Goal: Task Accomplishment & Management: Complete application form

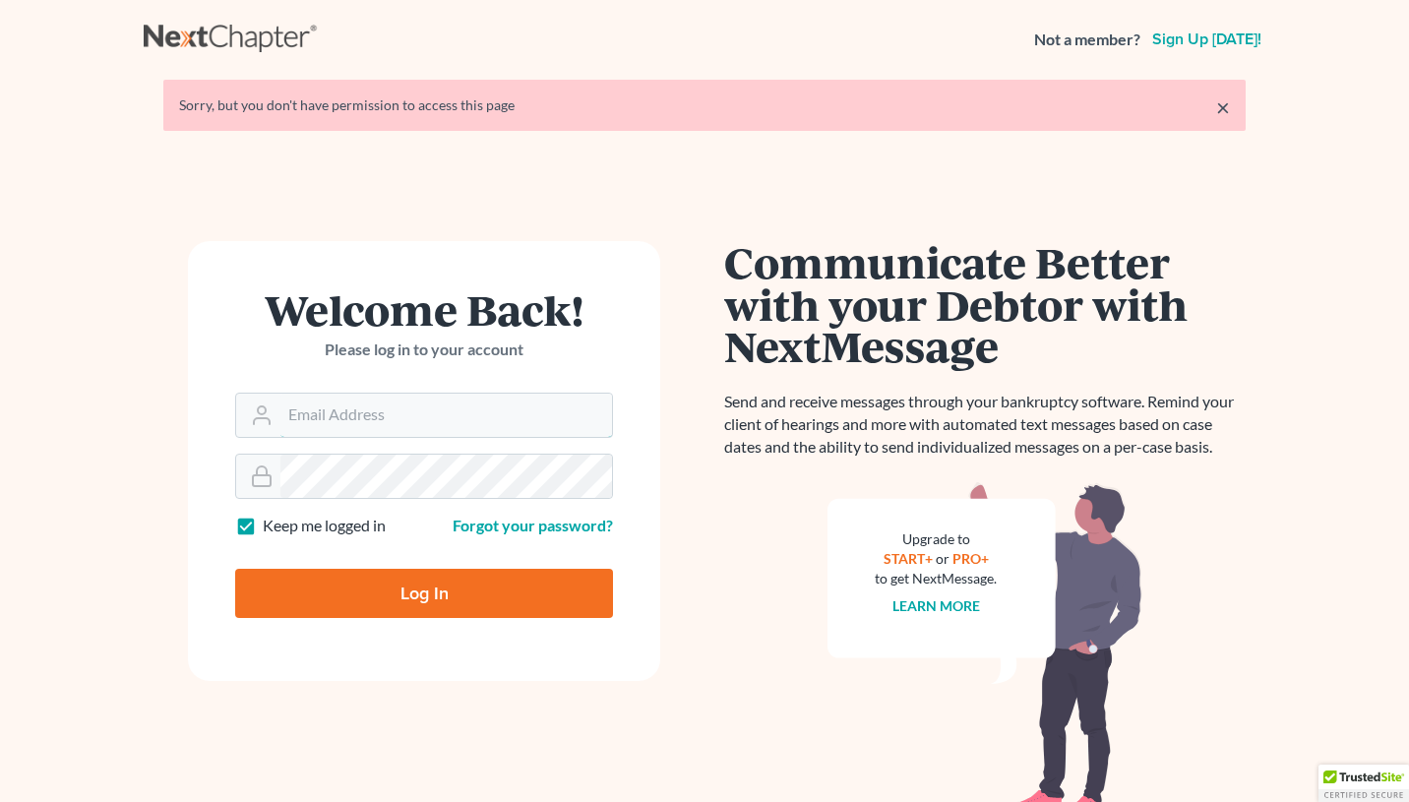
type input "keithwhite3@me.com"
click at [464, 591] on input "Log In" at bounding box center [424, 593] width 378 height 49
type input "Thinking..."
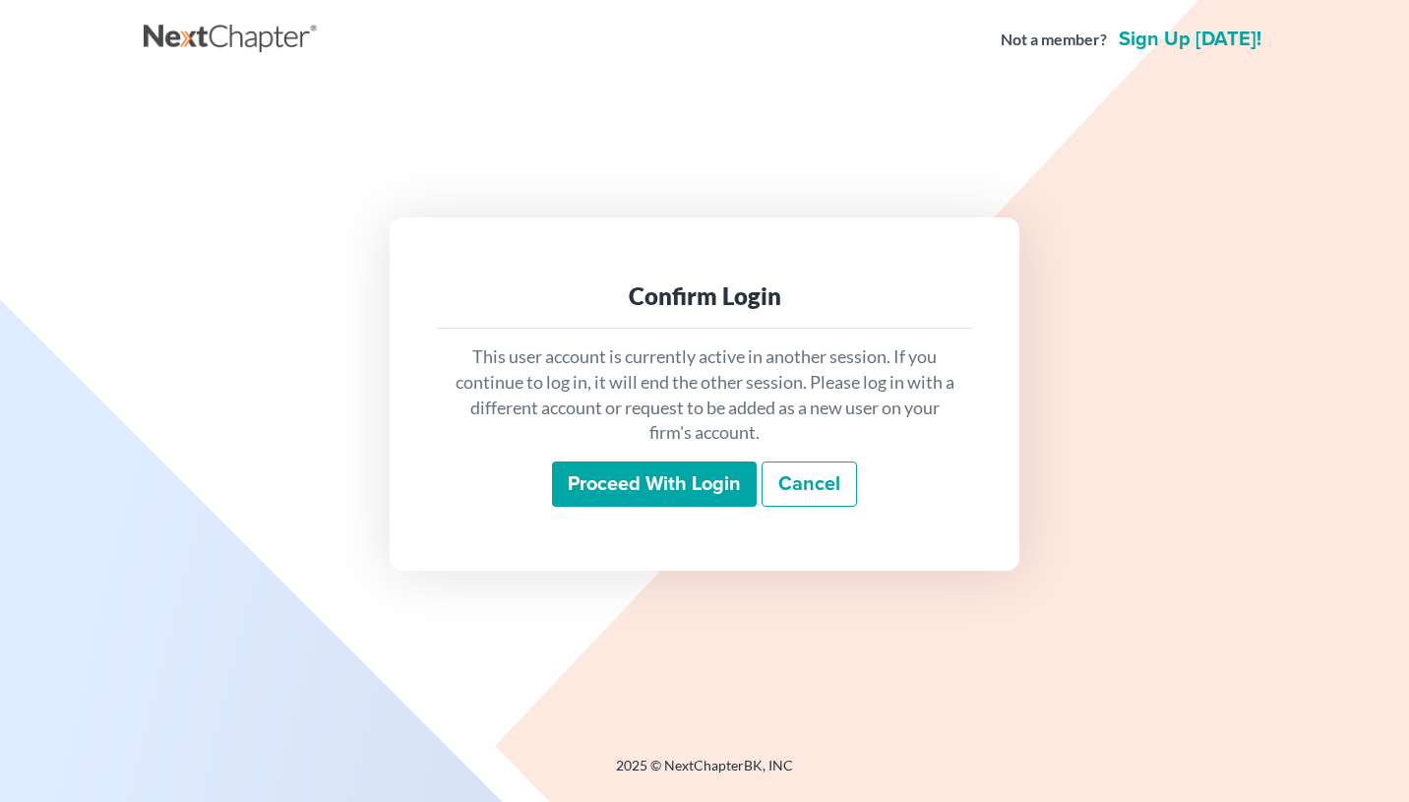
click at [630, 496] on input "Proceed with login" at bounding box center [654, 483] width 205 height 45
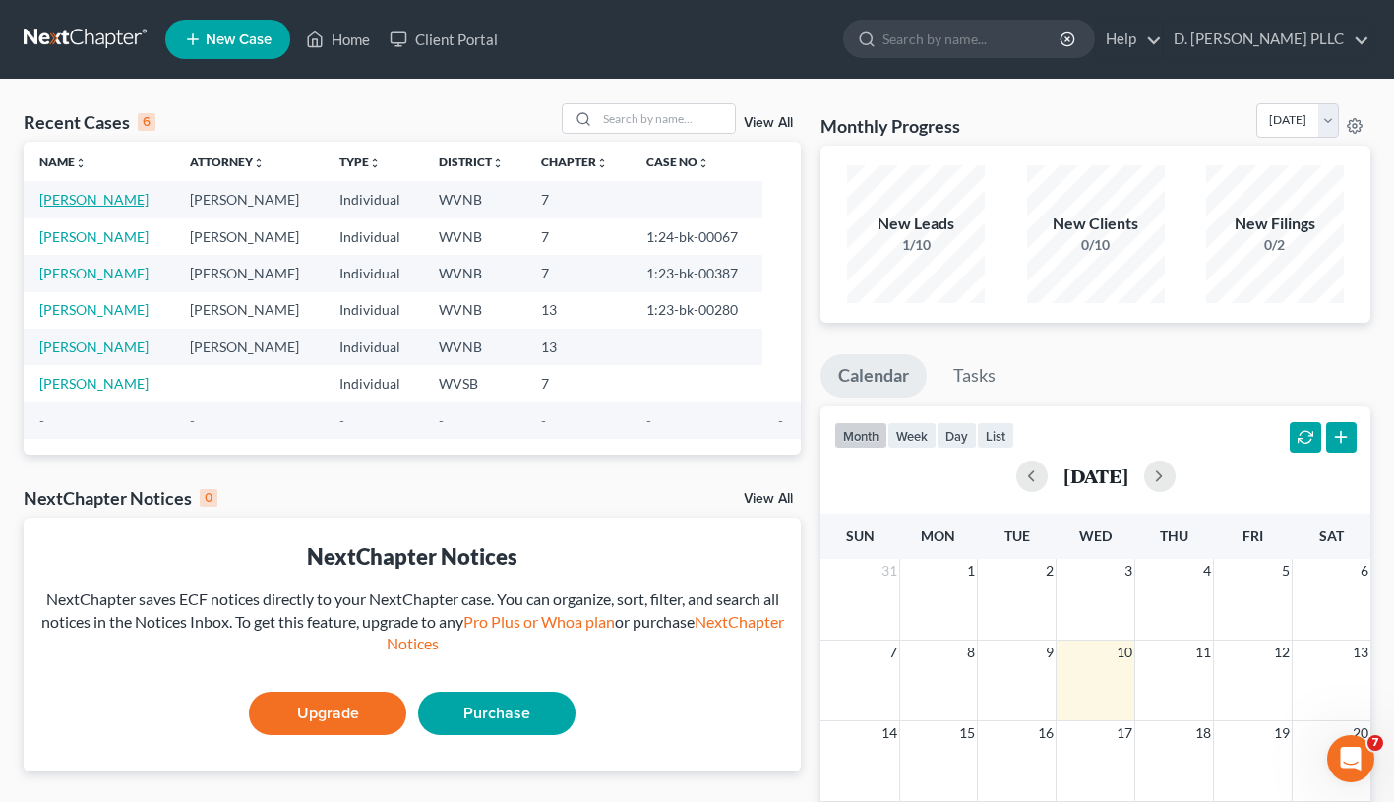
click at [88, 203] on link "[PERSON_NAME]" at bounding box center [93, 199] width 109 height 17
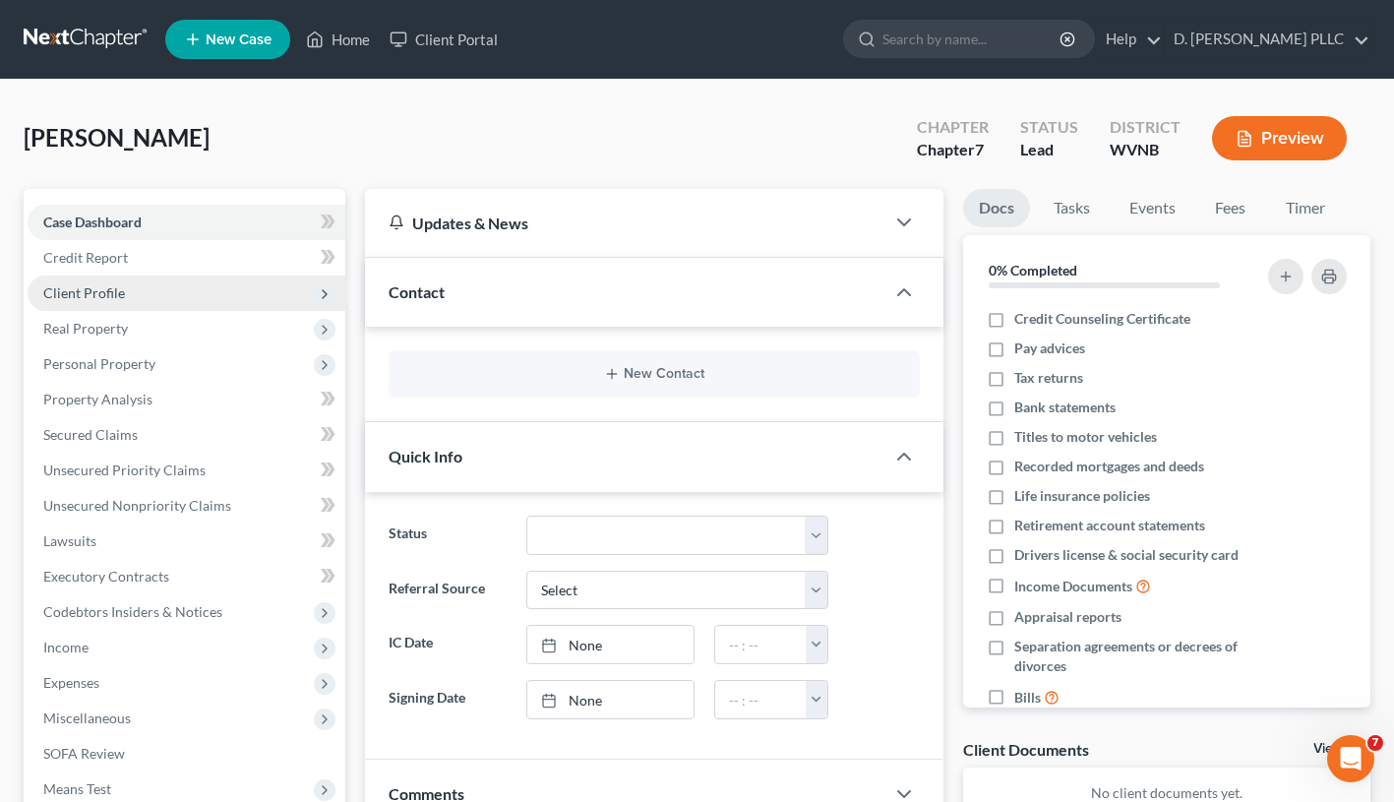
click at [90, 288] on span "Client Profile" at bounding box center [84, 292] width 82 height 17
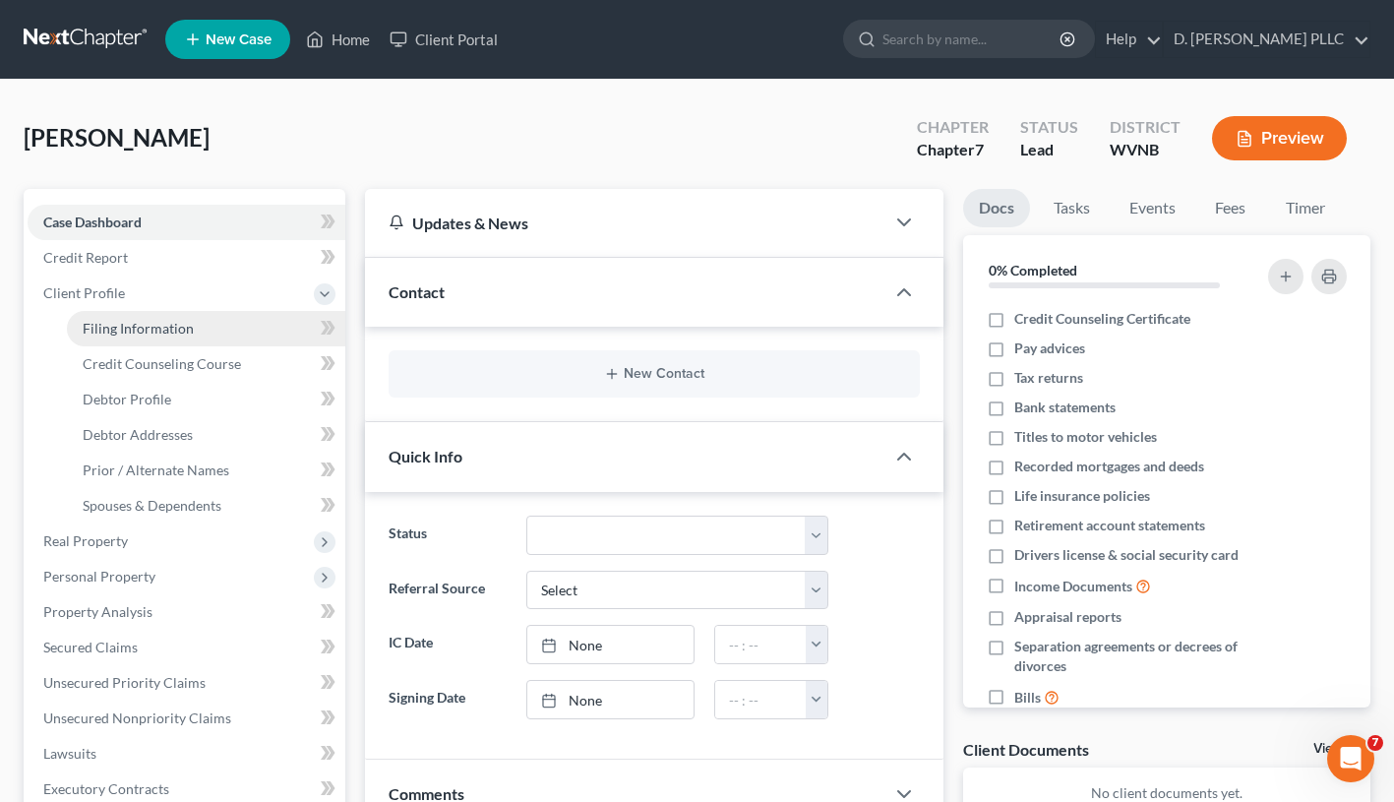
click at [112, 326] on span "Filing Information" at bounding box center [138, 328] width 111 height 17
select select "1"
select select "0"
select select "51"
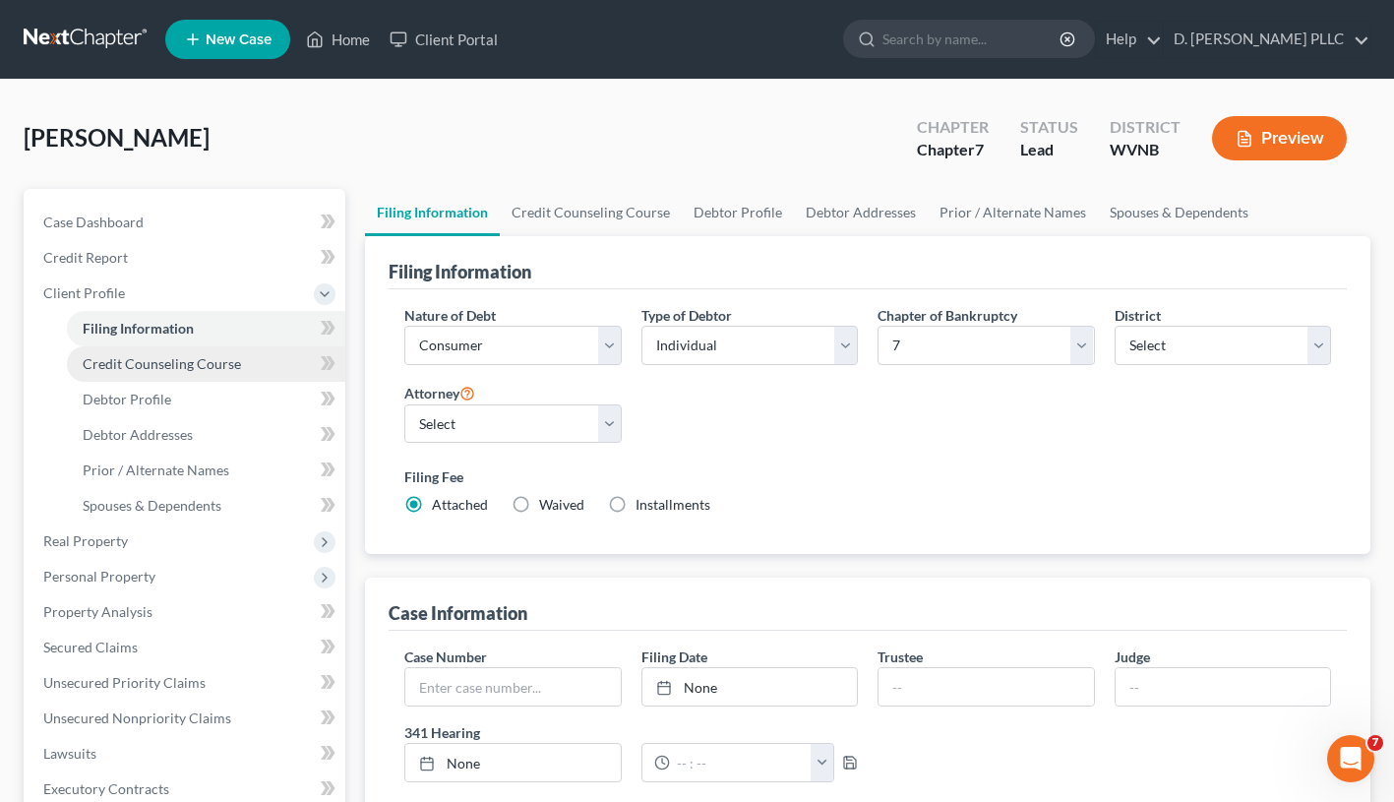
click at [185, 366] on span "Credit Counseling Course" at bounding box center [162, 363] width 158 height 17
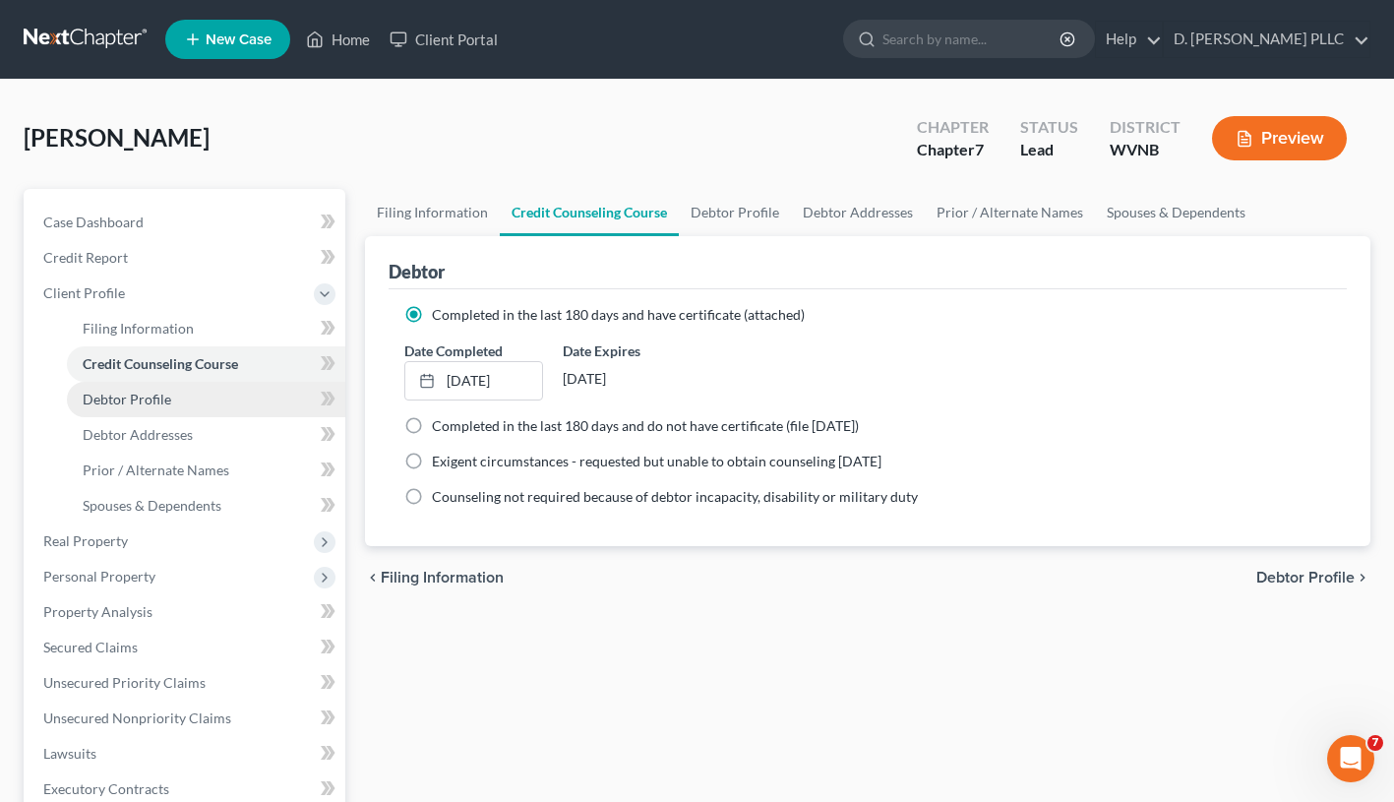
click at [168, 399] on span "Debtor Profile" at bounding box center [127, 399] width 89 height 17
select select "0"
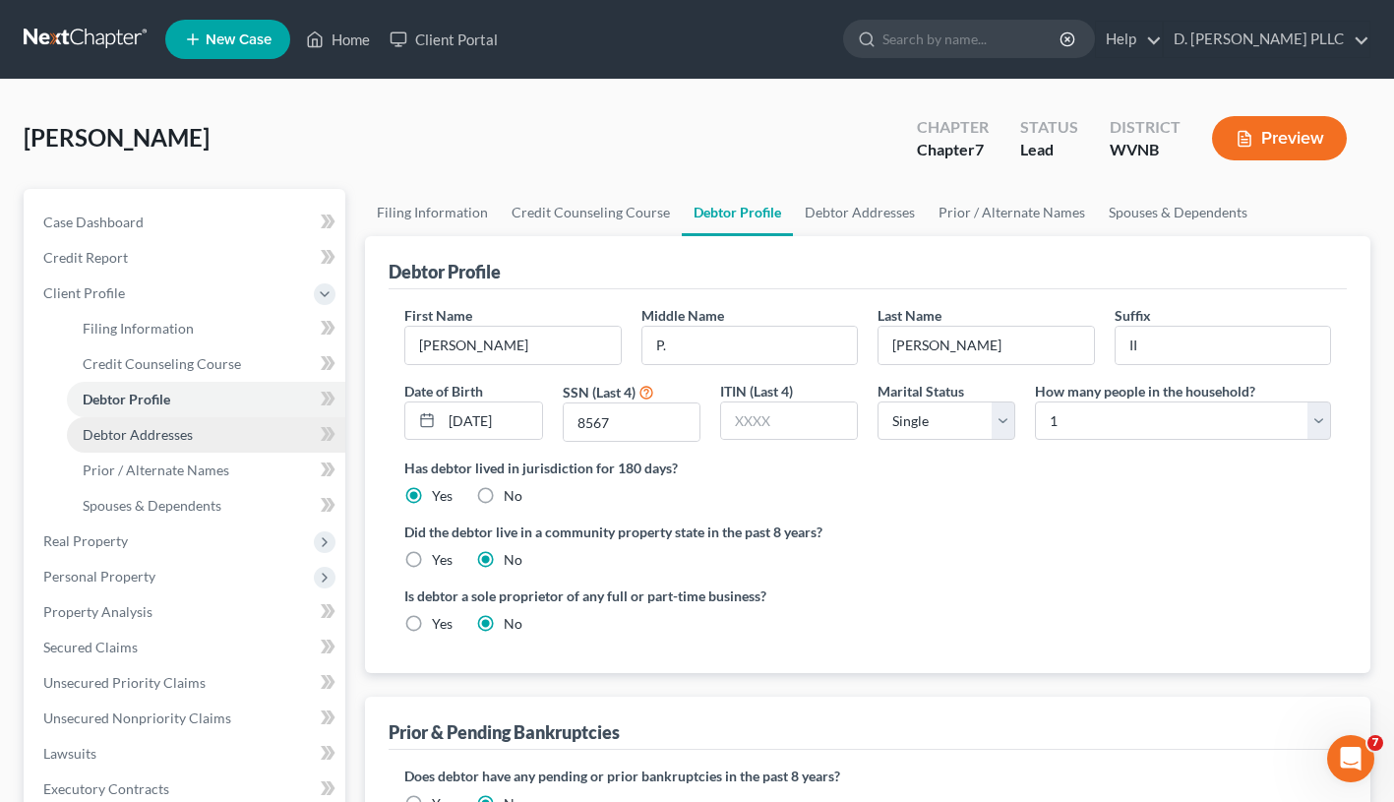
click at [186, 434] on span "Debtor Addresses" at bounding box center [138, 434] width 110 height 17
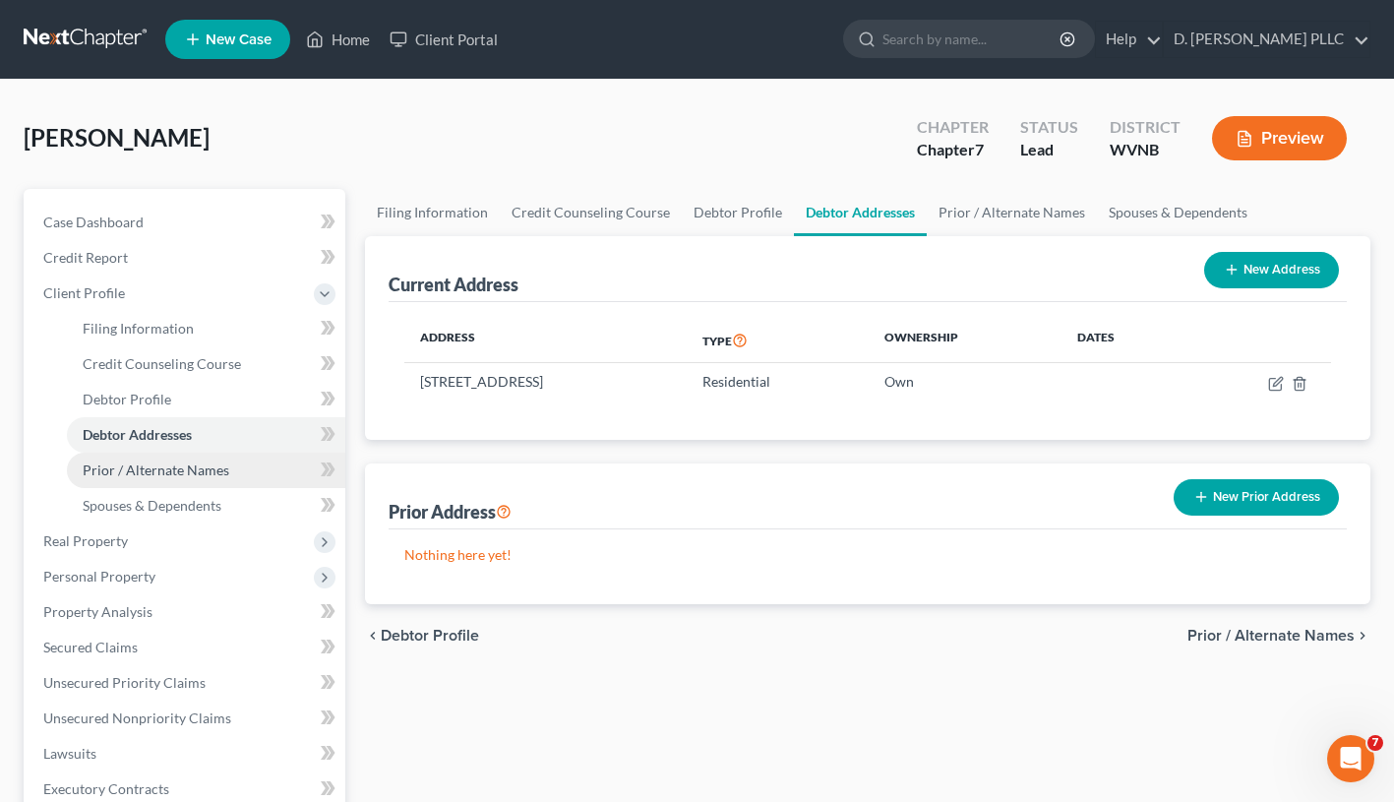
click at [212, 472] on span "Prior / Alternate Names" at bounding box center [156, 469] width 147 height 17
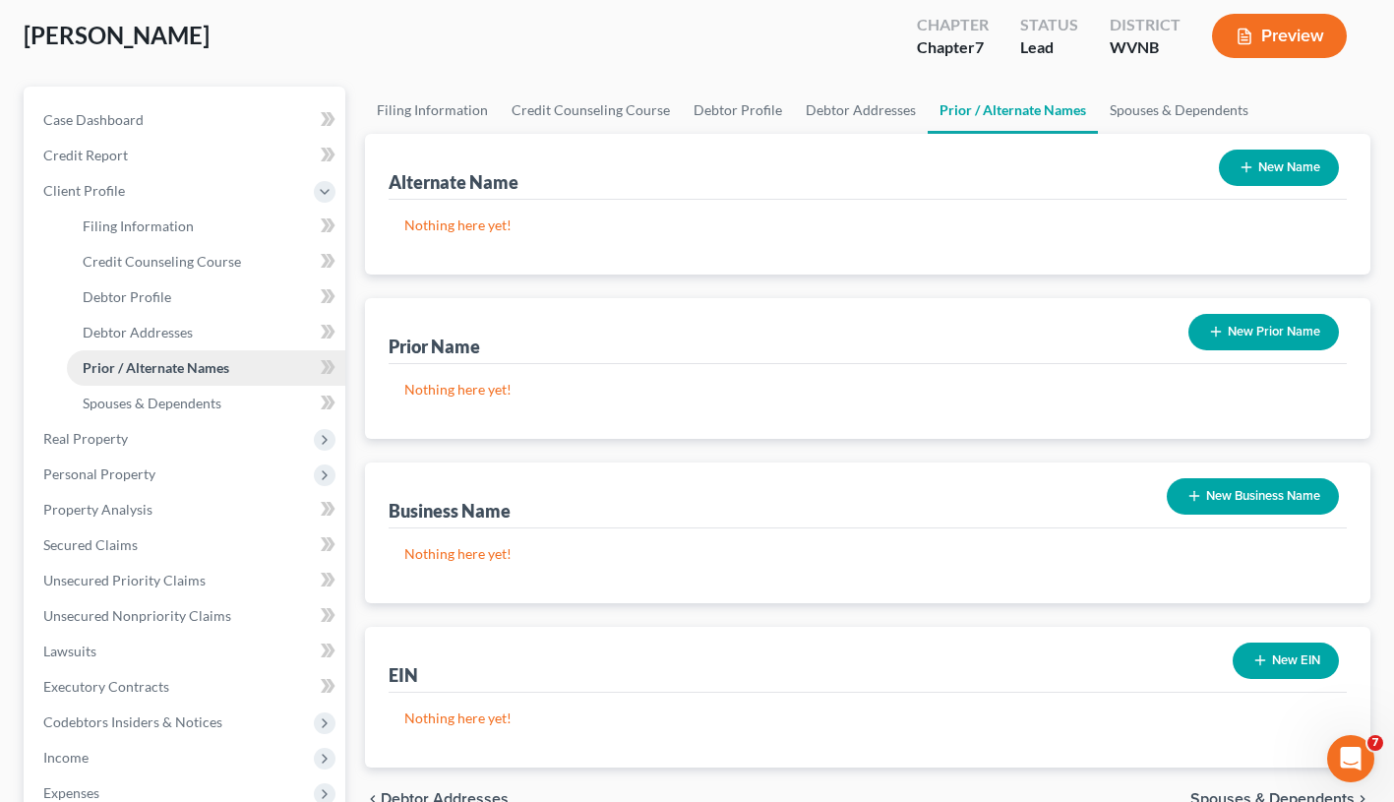
scroll to position [194, 0]
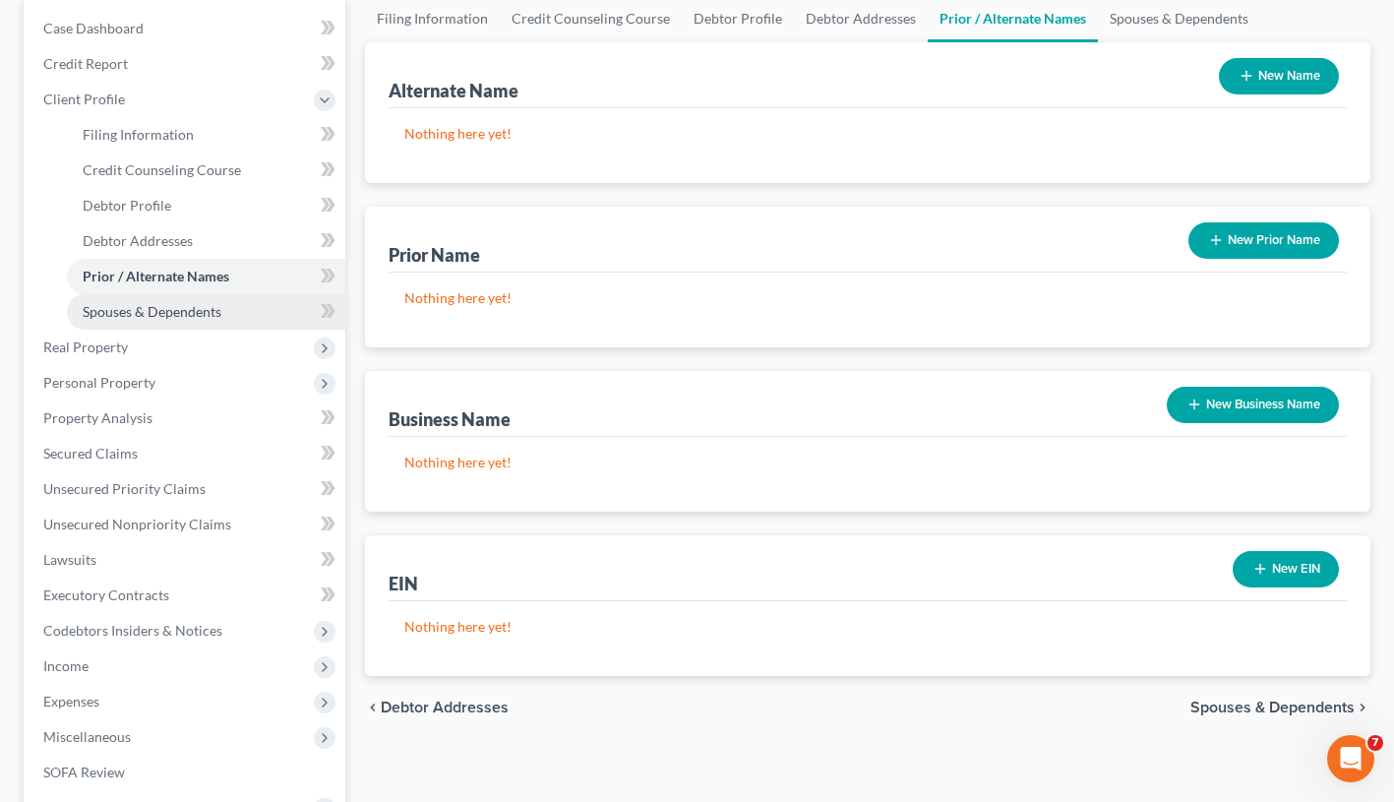
click at [173, 315] on span "Spouses & Dependents" at bounding box center [152, 311] width 139 height 17
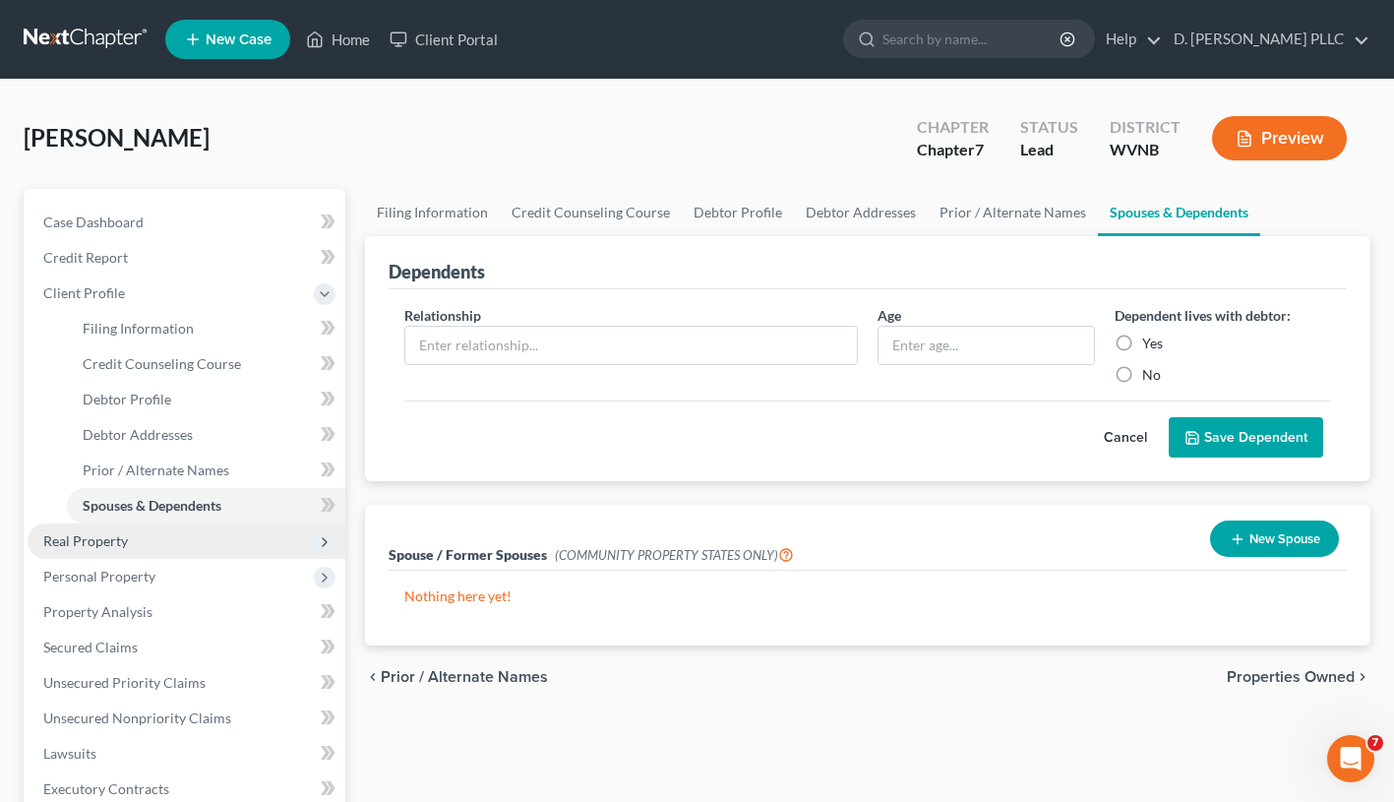
click at [116, 542] on span "Real Property" at bounding box center [85, 540] width 85 height 17
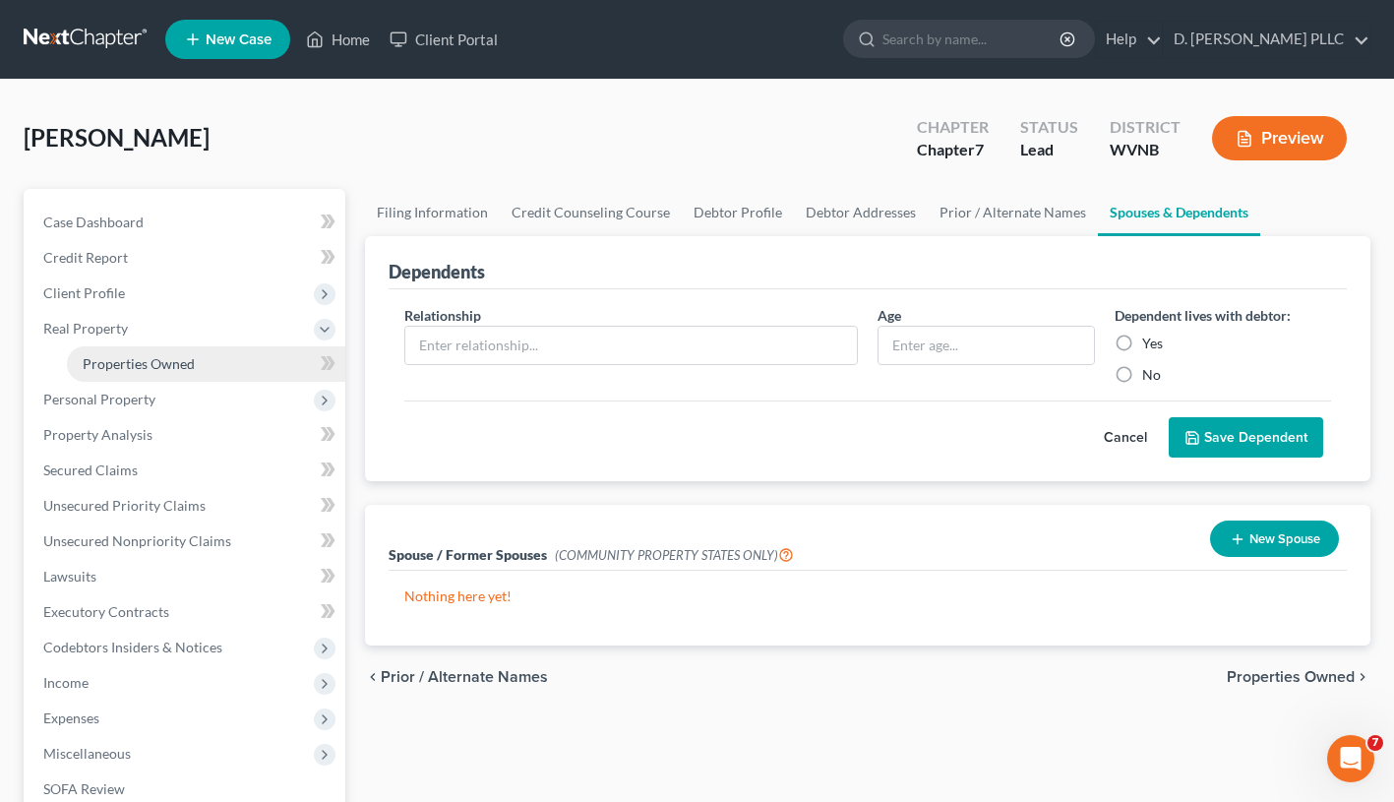
click at [114, 366] on span "Properties Owned" at bounding box center [139, 363] width 112 height 17
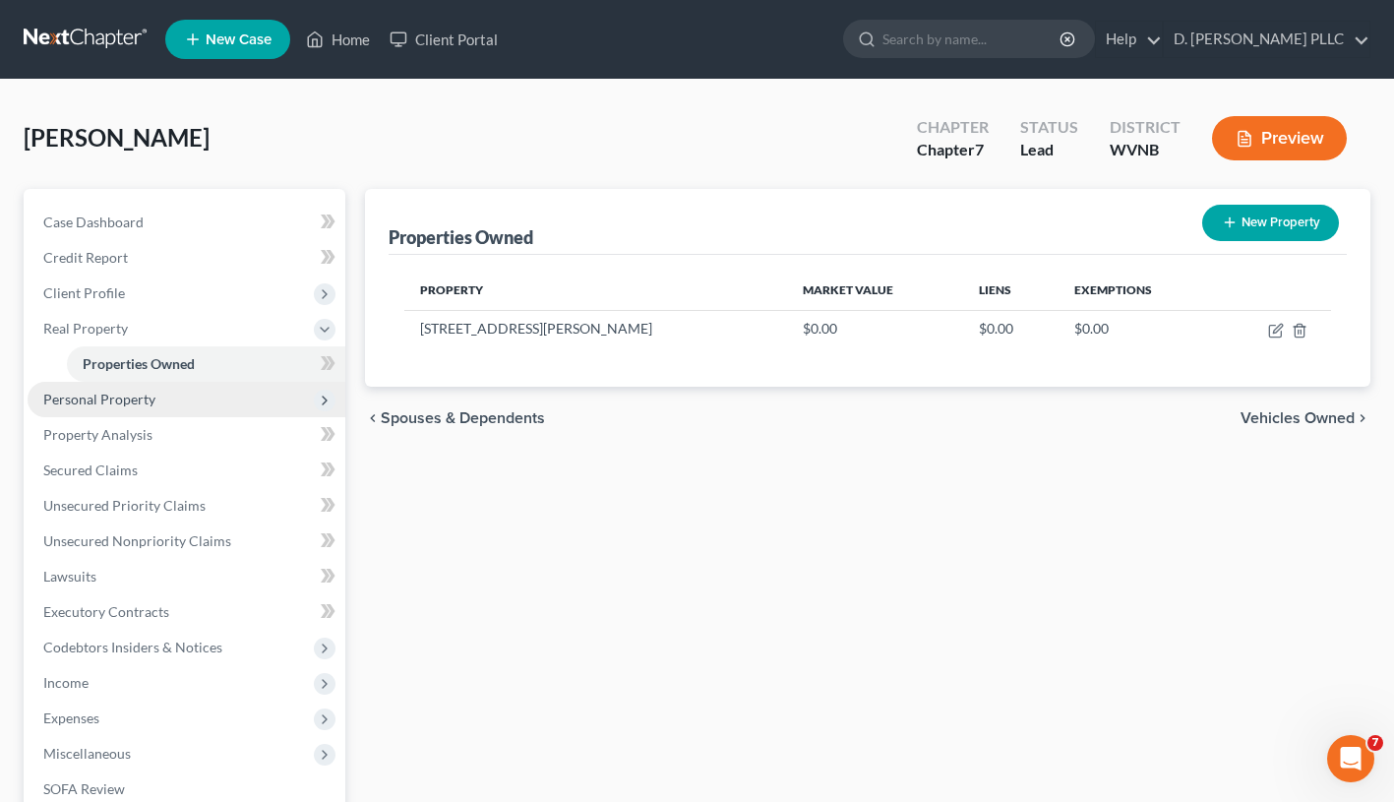
click at [131, 397] on span "Personal Property" at bounding box center [99, 399] width 112 height 17
